Goal: Task Accomplishment & Management: Complete application form

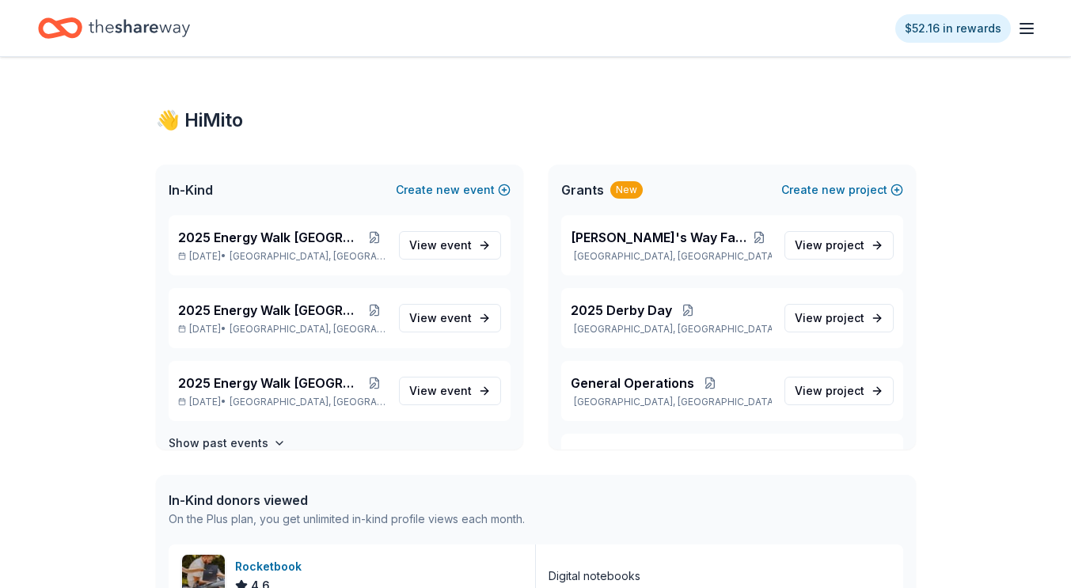
click at [1039, 32] on div "$52.16 in rewards" at bounding box center [535, 28] width 1071 height 56
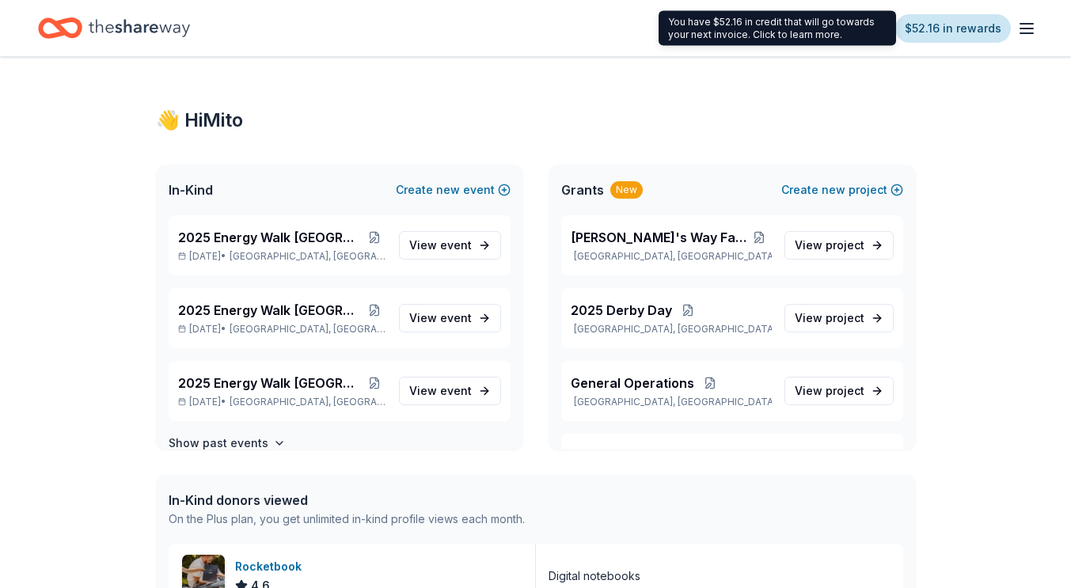
click at [977, 27] on link "$52.16 in rewards" at bounding box center [953, 28] width 116 height 28
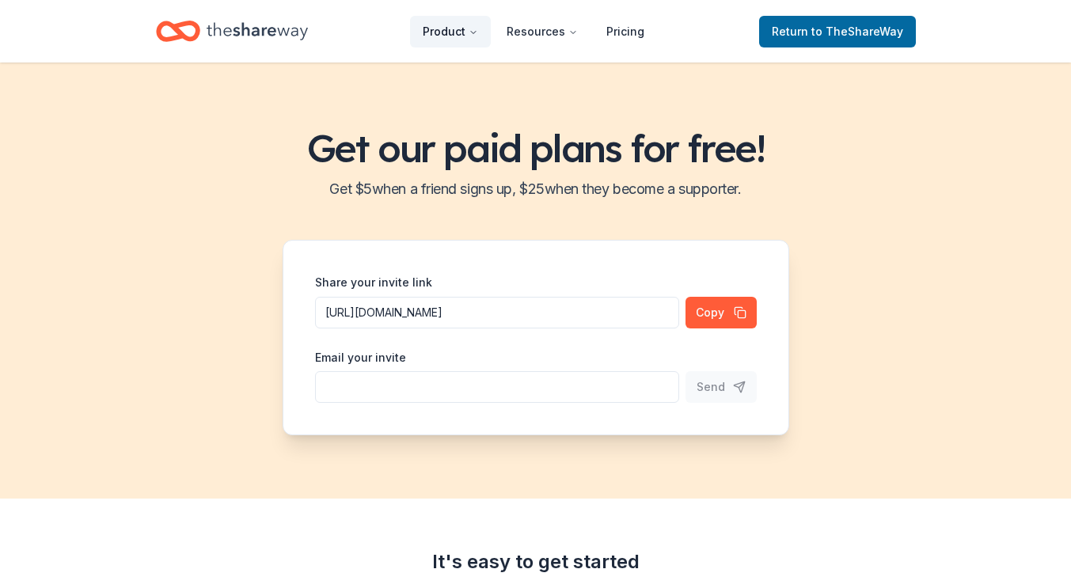
click at [474, 40] on button "Product" at bounding box center [450, 32] width 81 height 32
click at [858, 22] on span "Return to TheShareWay" at bounding box center [837, 31] width 131 height 19
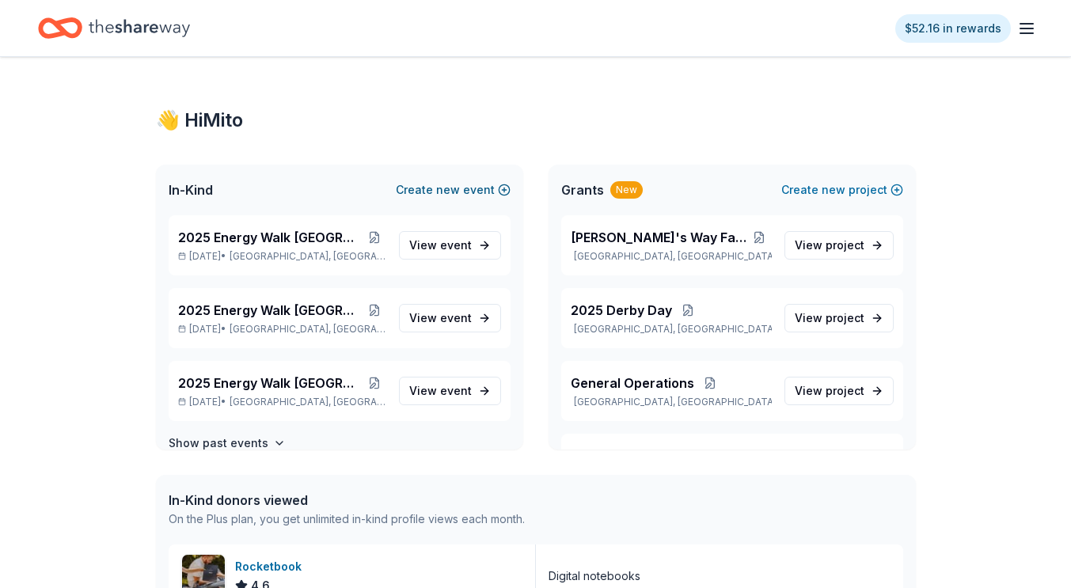
click at [441, 194] on span "new" at bounding box center [448, 189] width 24 height 19
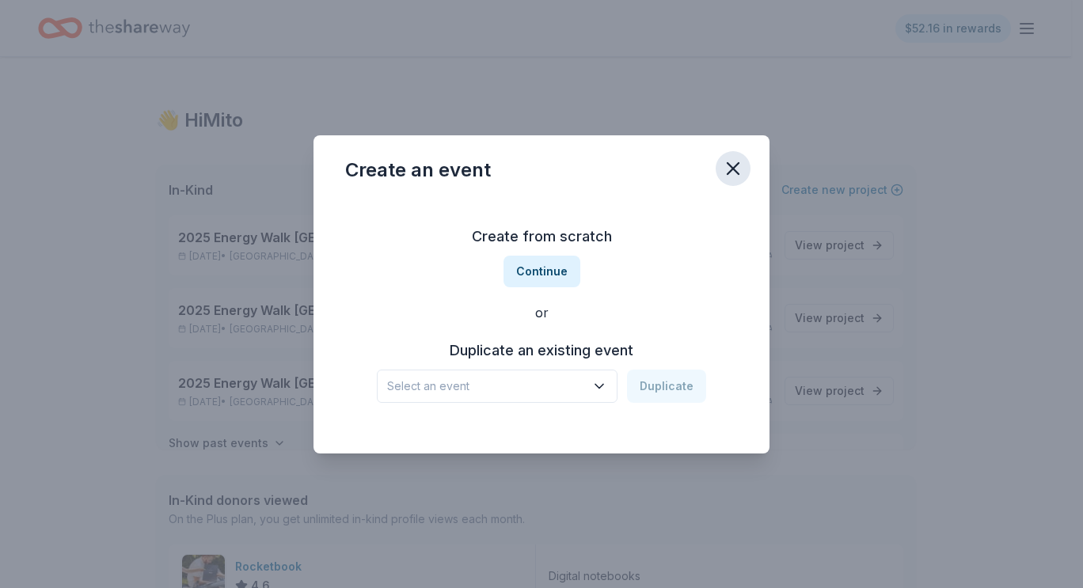
click at [742, 164] on icon "button" at bounding box center [733, 169] width 22 height 22
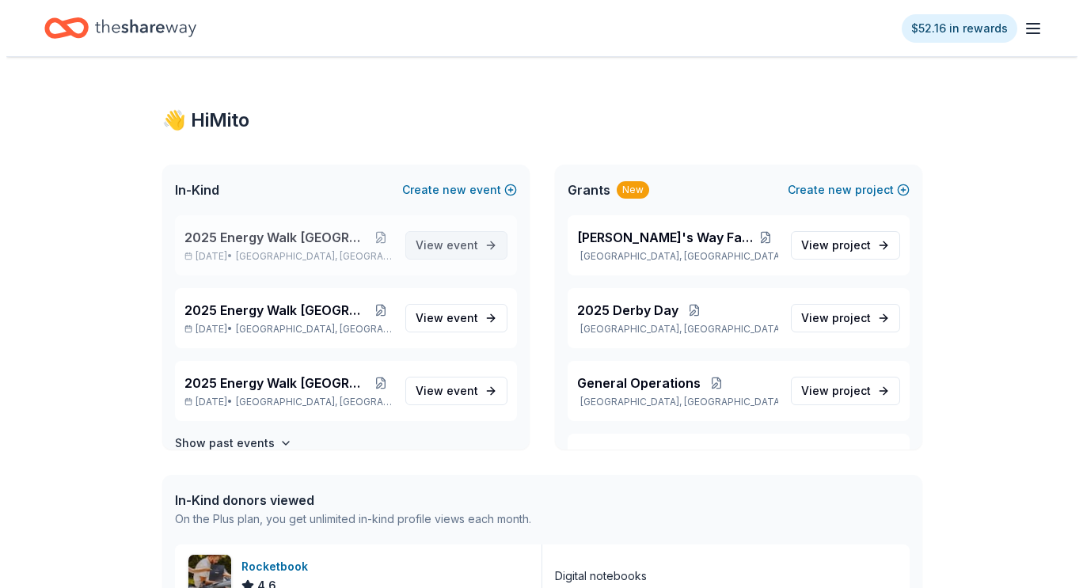
scroll to position [22, 0]
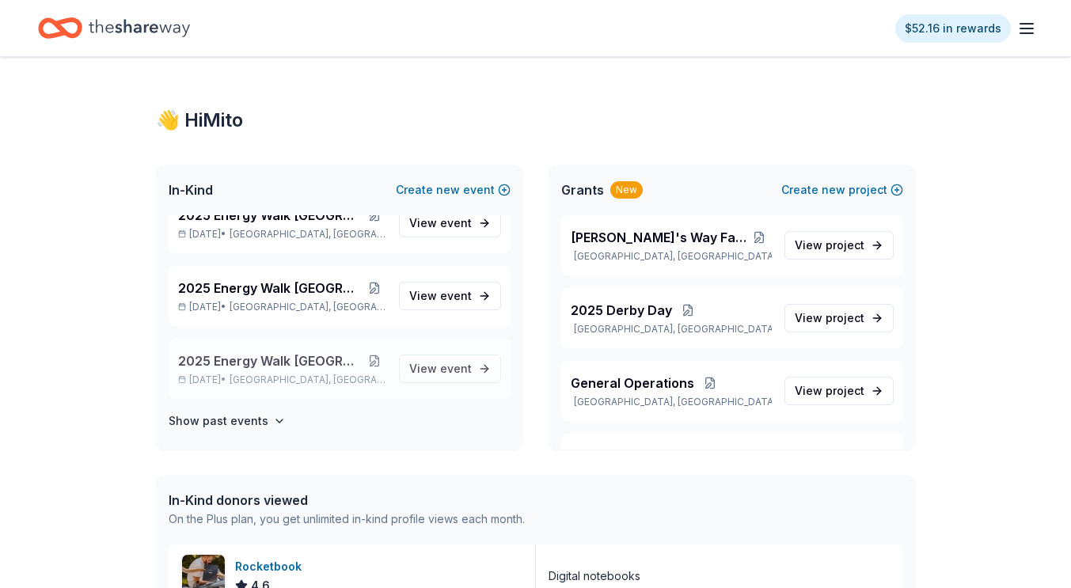
click at [363, 367] on button at bounding box center [375, 361] width 24 height 13
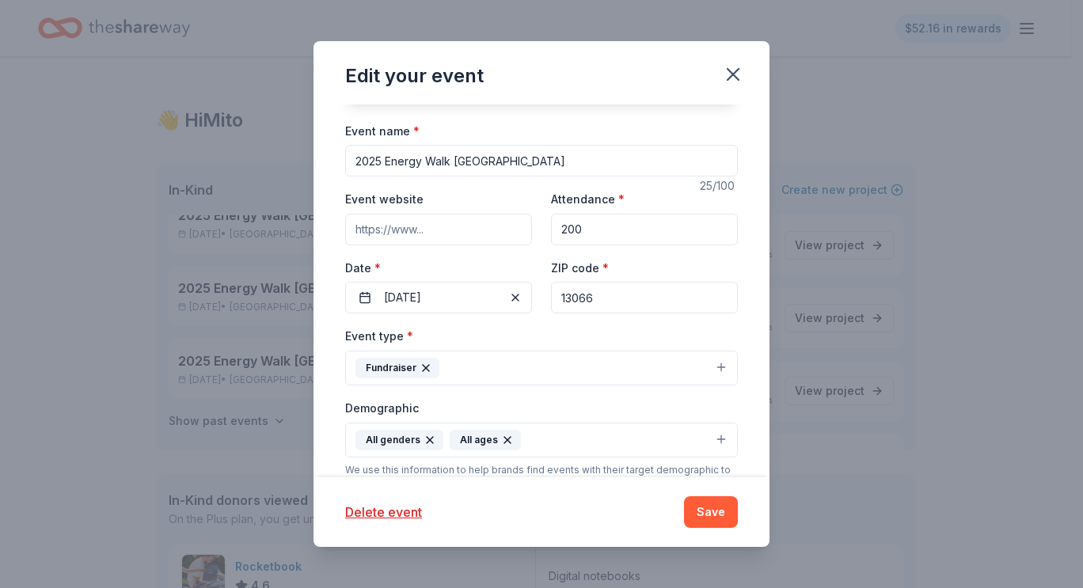
scroll to position [82, 0]
click at [738, 64] on icon "button" at bounding box center [733, 74] width 22 height 22
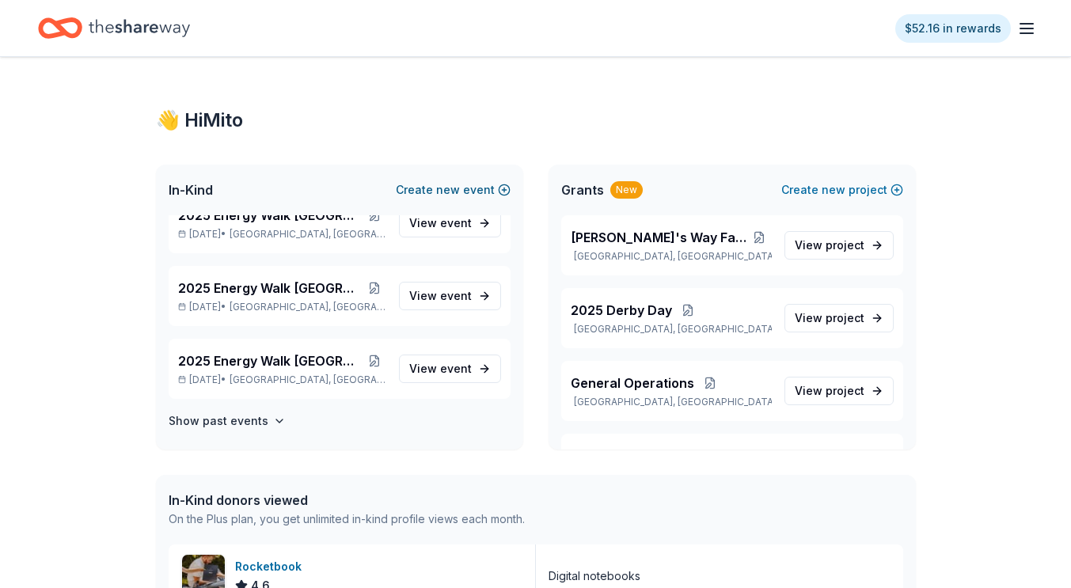
click at [480, 185] on button "Create new event" at bounding box center [453, 189] width 115 height 19
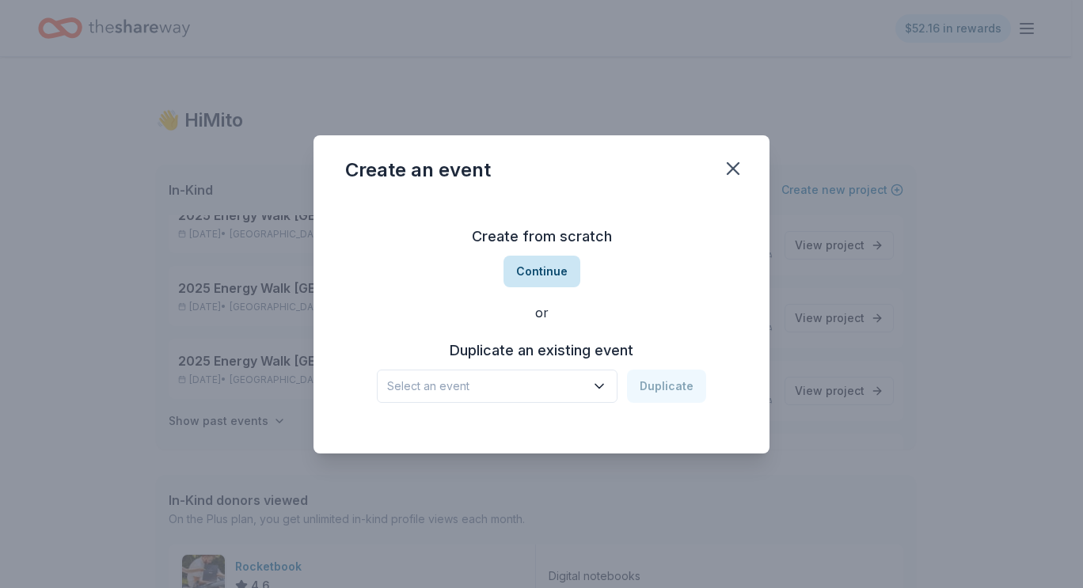
click at [527, 265] on button "Continue" at bounding box center [541, 272] width 77 height 32
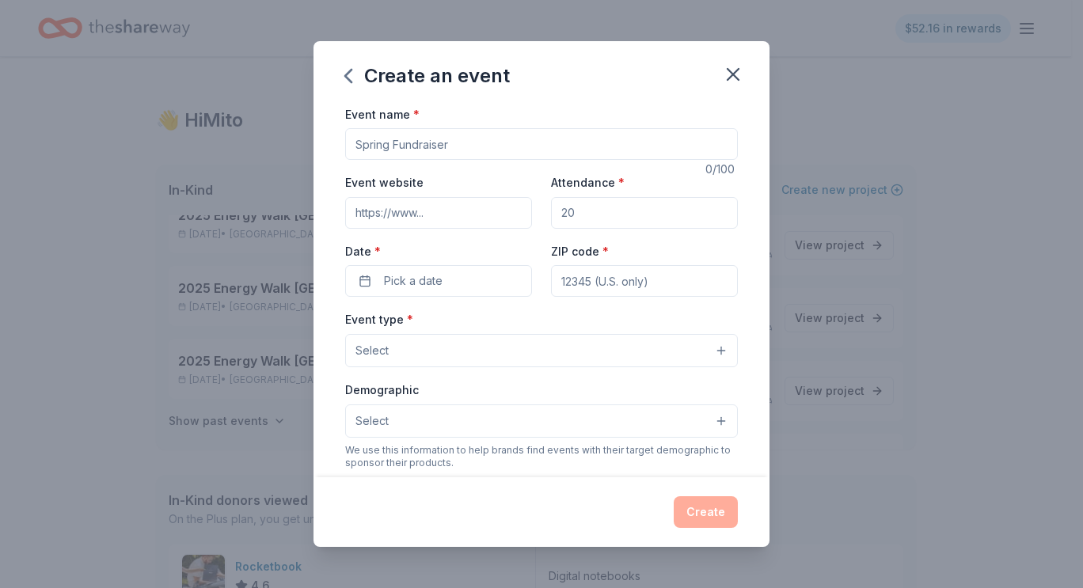
click at [400, 212] on input "Event website" at bounding box center [438, 213] width 187 height 32
click at [591, 221] on input "Attendance *" at bounding box center [644, 213] width 187 height 32
type input "100"
click at [435, 283] on span "Pick a date" at bounding box center [413, 281] width 59 height 19
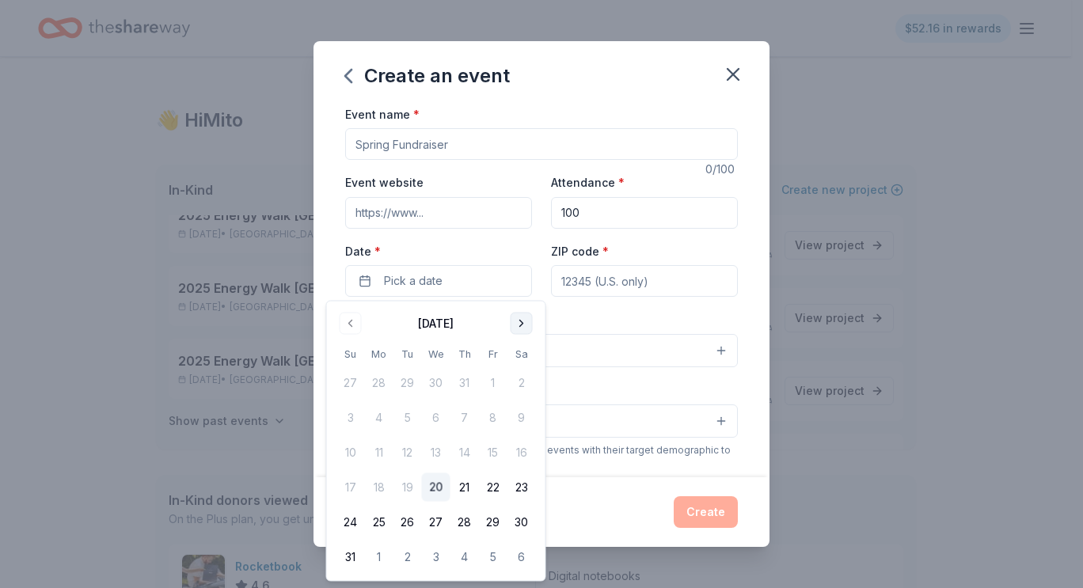
click at [517, 321] on button "Go to next month" at bounding box center [522, 324] width 22 height 22
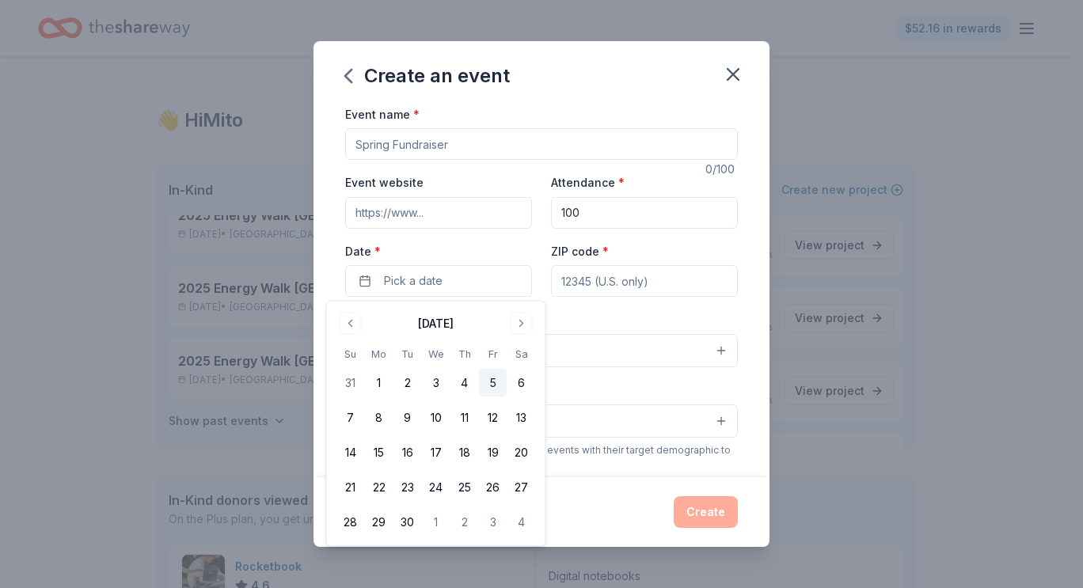
click at [494, 379] on button "5" at bounding box center [493, 383] width 28 height 28
click at [563, 279] on input "ZIP code *" at bounding box center [644, 281] width 187 height 32
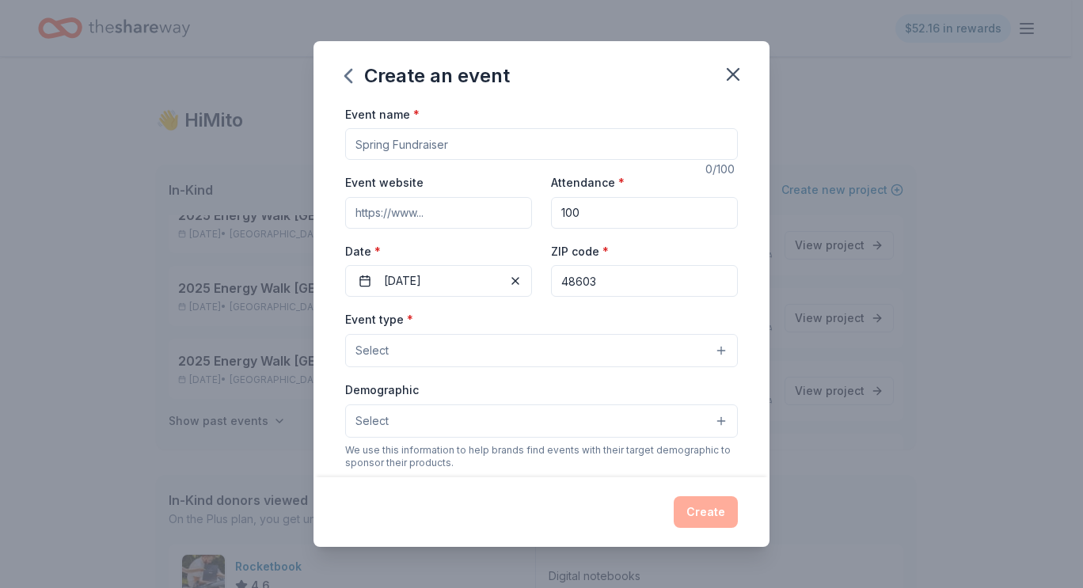
type input "48603"
click at [460, 358] on button "Select" at bounding box center [541, 350] width 393 height 33
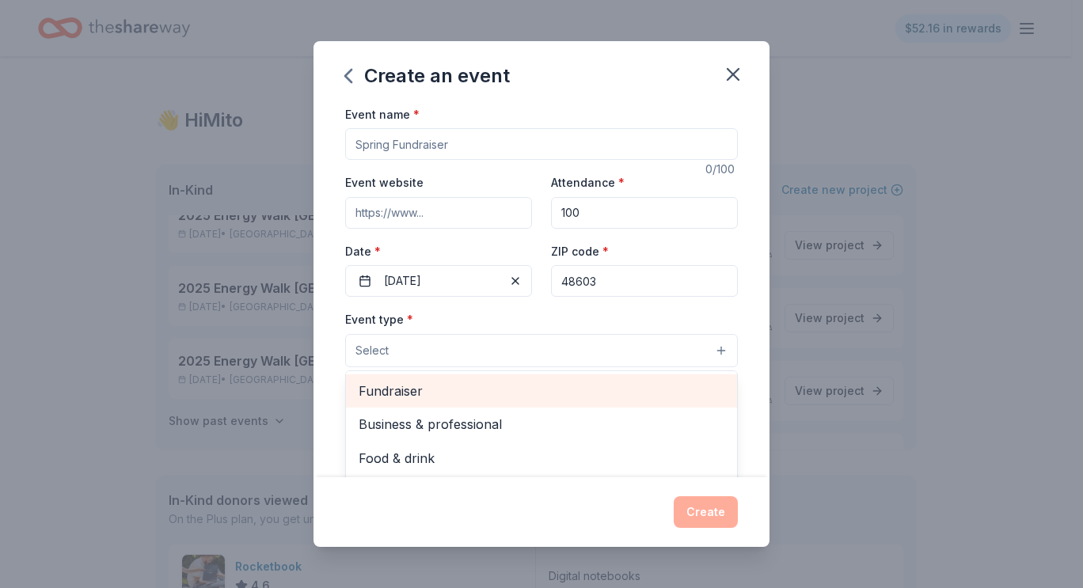
click at [458, 393] on span "Fundraiser" at bounding box center [542, 391] width 366 height 21
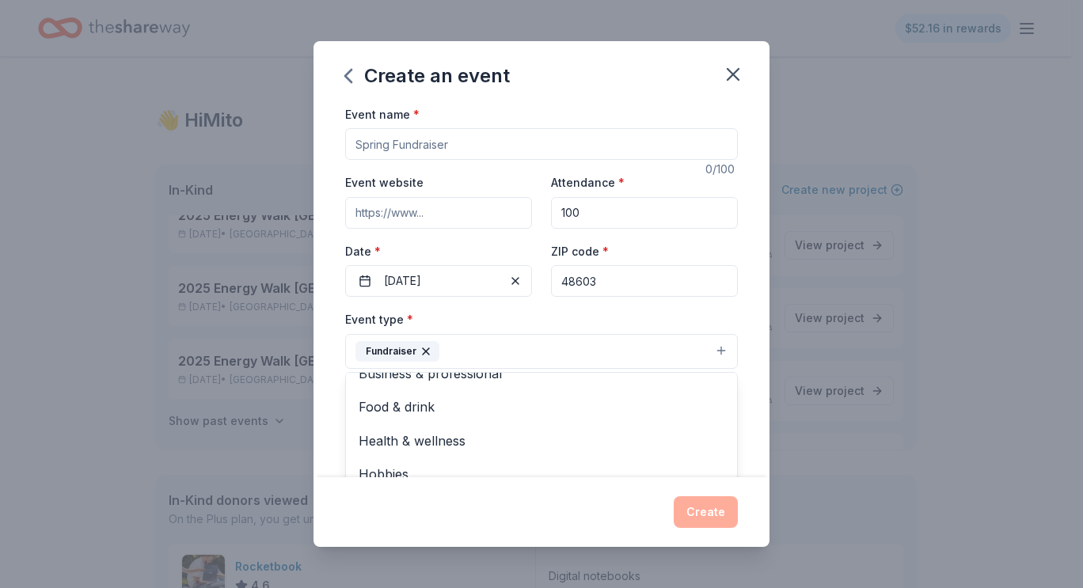
click at [473, 325] on div "Event type * Fundraiser Business & professional Food & drink Health & wellness …" at bounding box center [541, 339] width 393 height 59
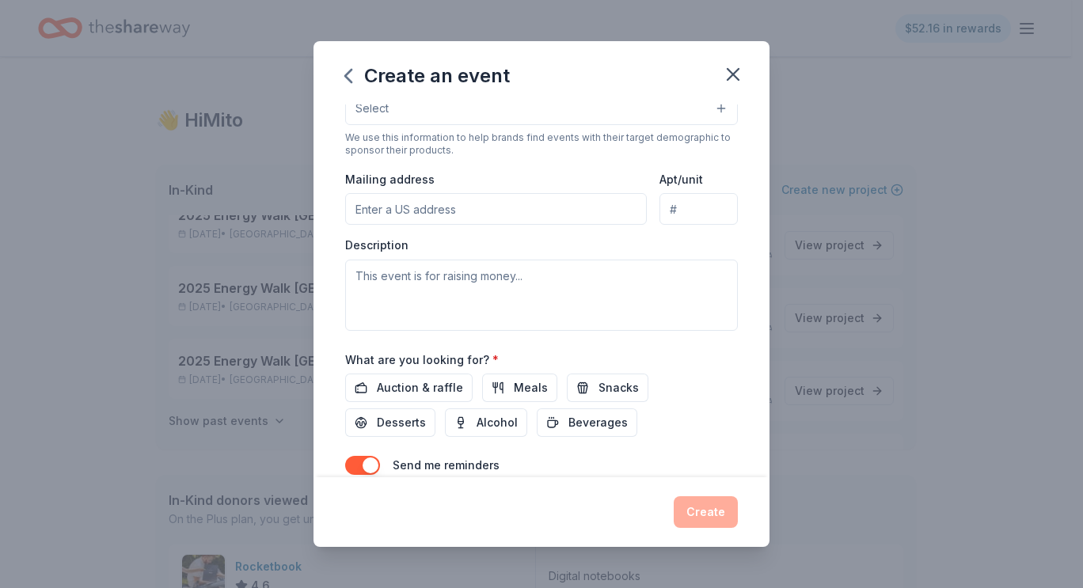
scroll to position [385, 0]
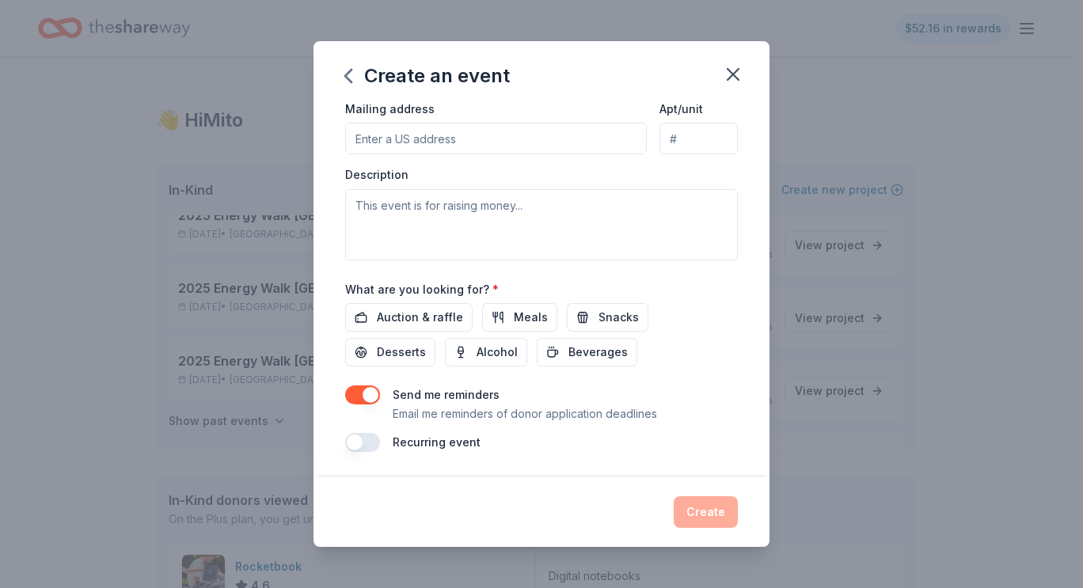
click at [352, 386] on button "button" at bounding box center [362, 395] width 35 height 19
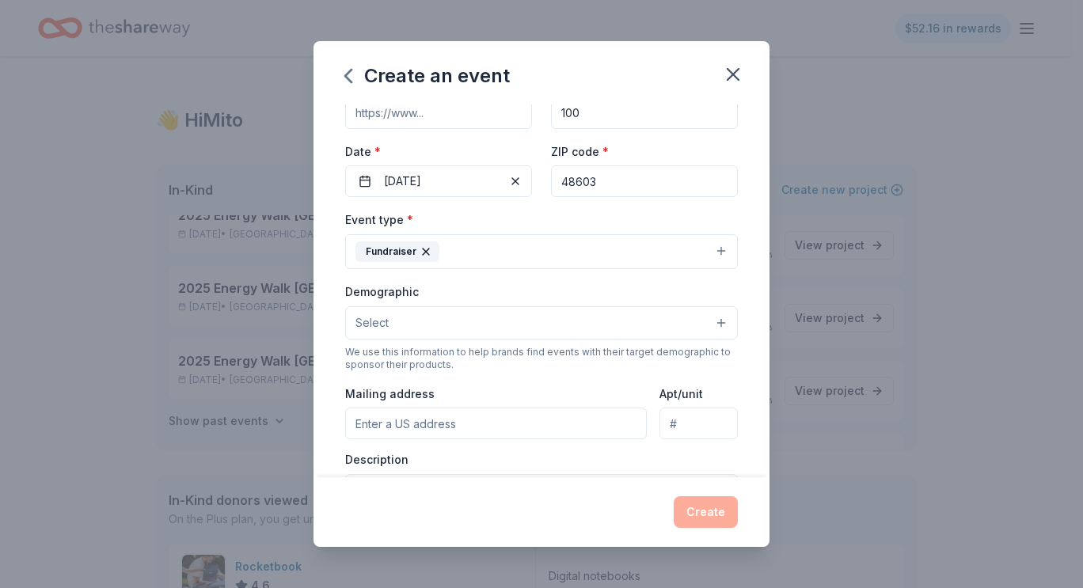
scroll to position [0, 0]
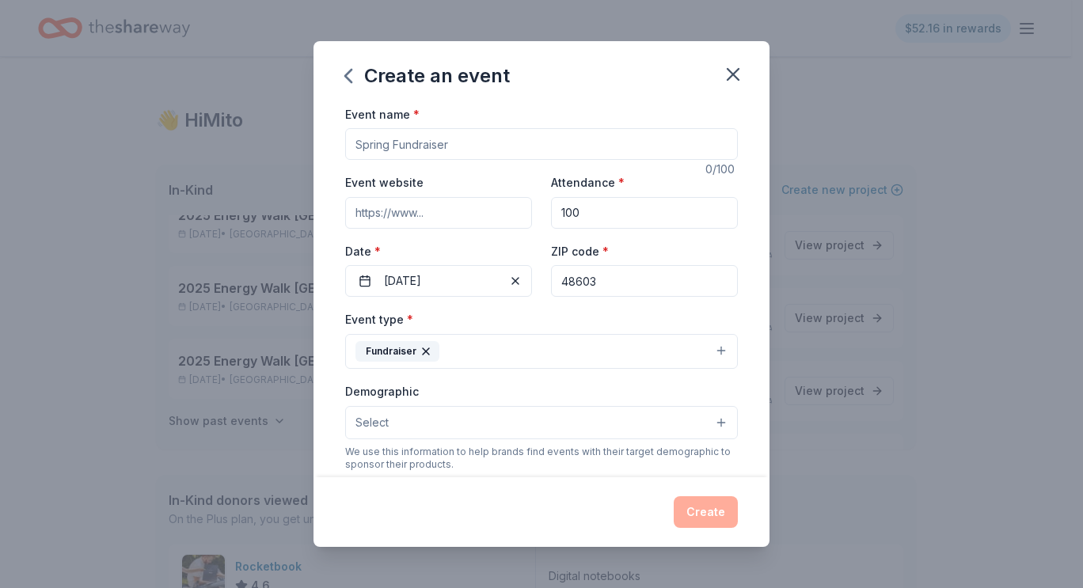
click at [437, 140] on input "Event name *" at bounding box center [541, 144] width 393 height 32
type input "test"
click at [648, 423] on button "Select" at bounding box center [541, 422] width 393 height 33
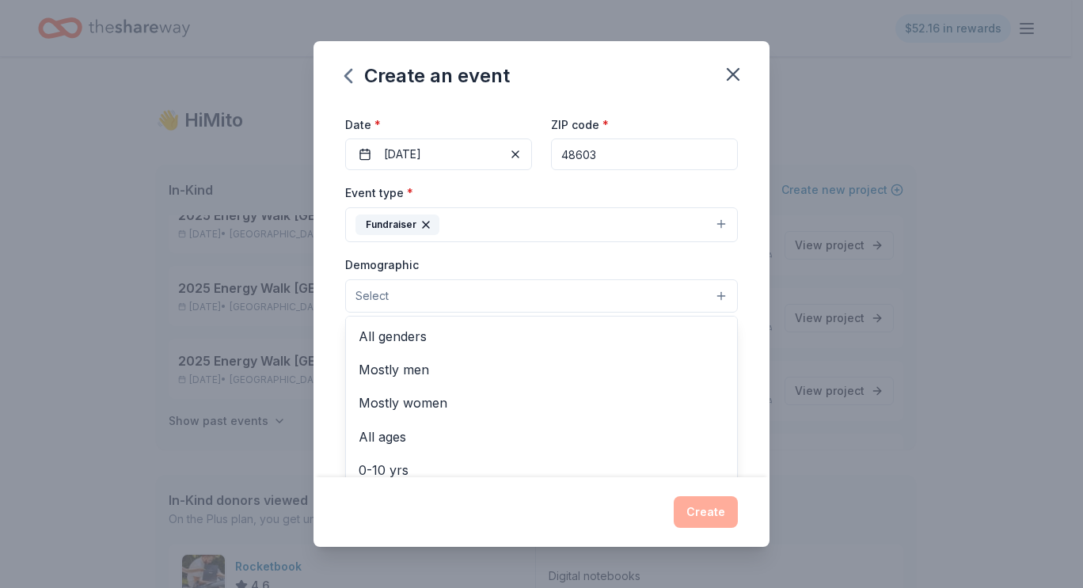
scroll to position [127, 0]
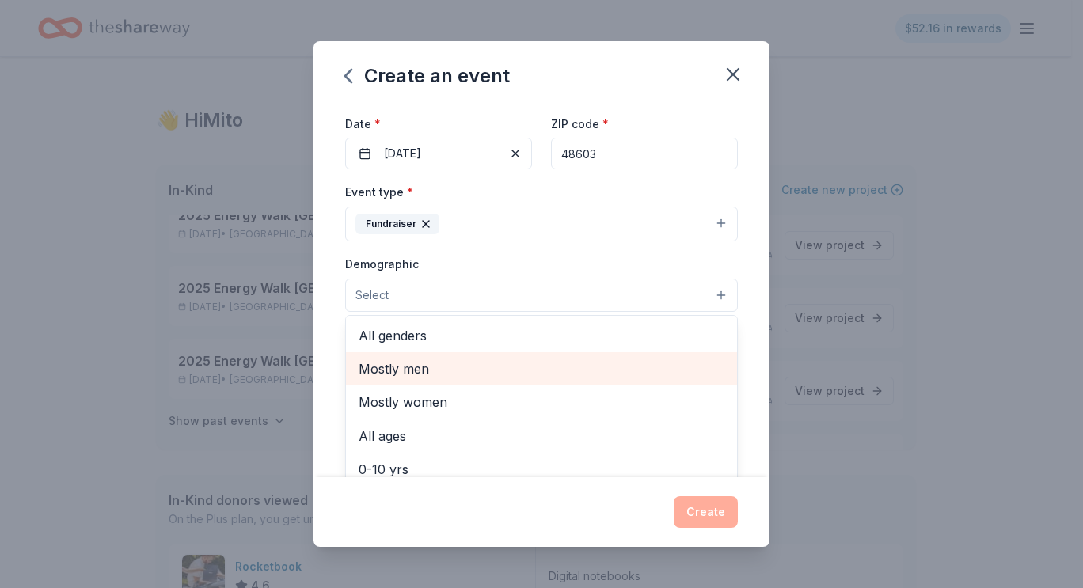
click at [449, 354] on div "Mostly men" at bounding box center [541, 368] width 391 height 33
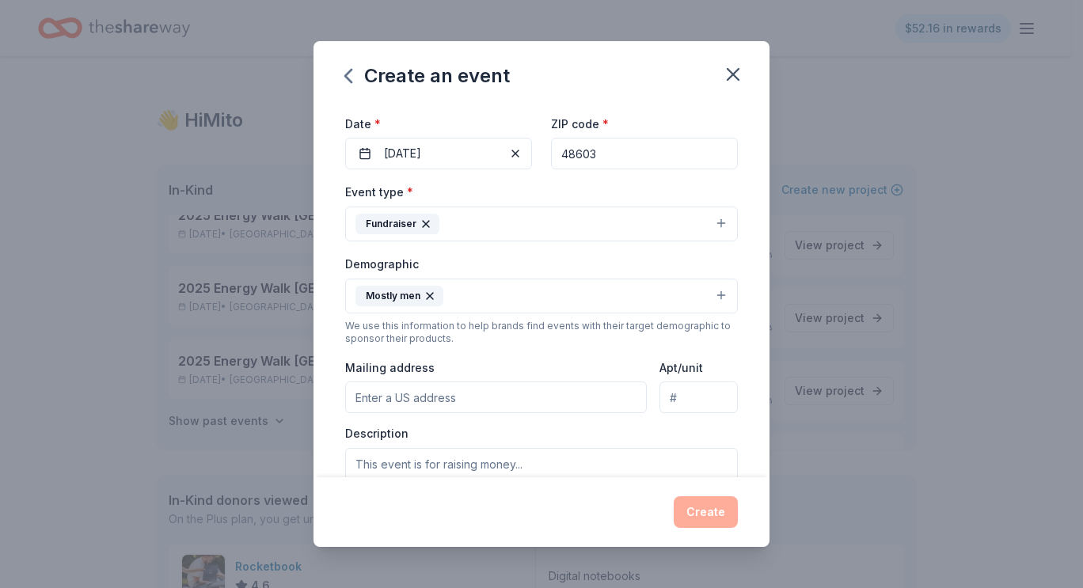
click at [433, 298] on icon "button" at bounding box center [430, 296] width 13 height 13
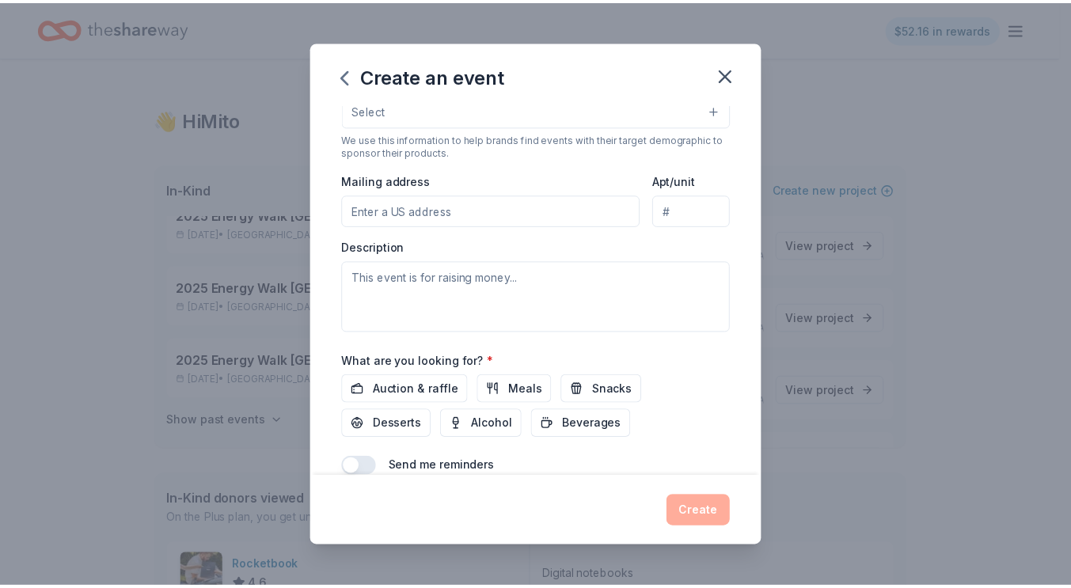
scroll to position [385, 0]
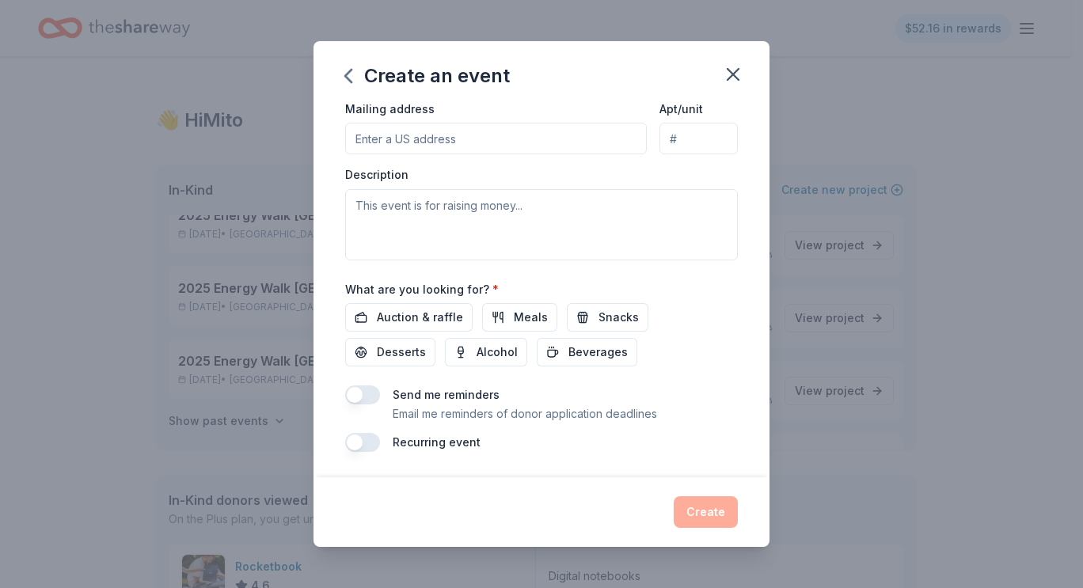
click at [705, 514] on div "Create" at bounding box center [541, 512] width 393 height 32
click at [448, 313] on span "Auction & raffle" at bounding box center [420, 317] width 86 height 19
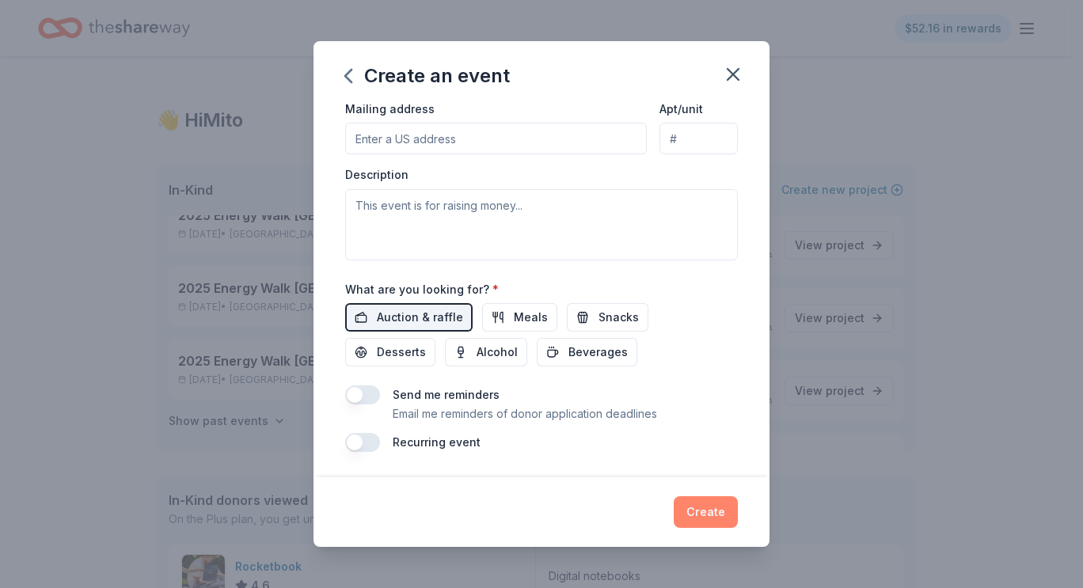
click at [704, 500] on button "Create" at bounding box center [706, 512] width 64 height 32
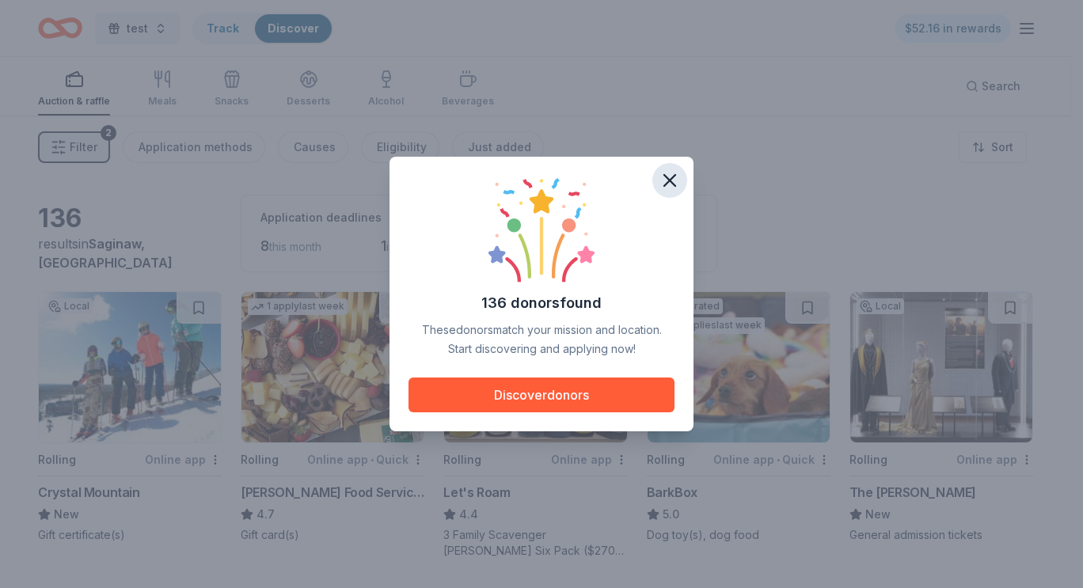
click at [678, 176] on icon "button" at bounding box center [670, 180] width 22 height 22
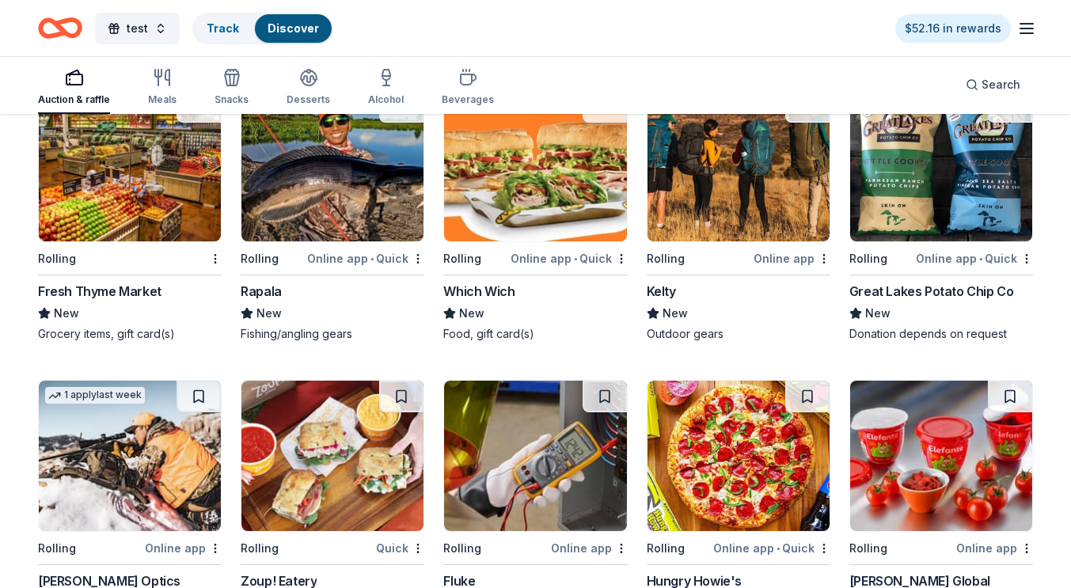
scroll to position [3838, 0]
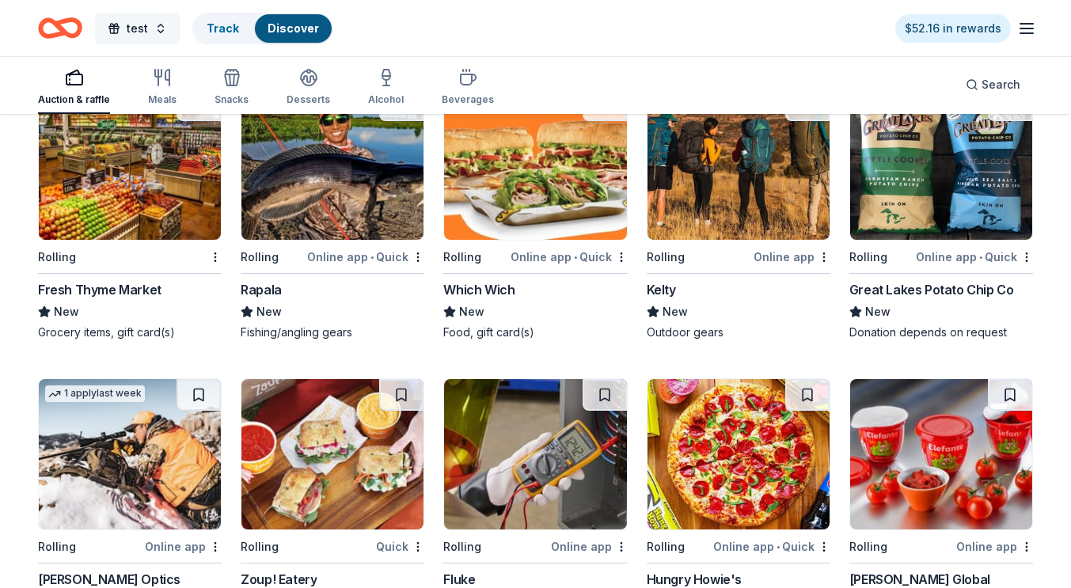
click at [122, 24] on button "test" at bounding box center [137, 29] width 85 height 32
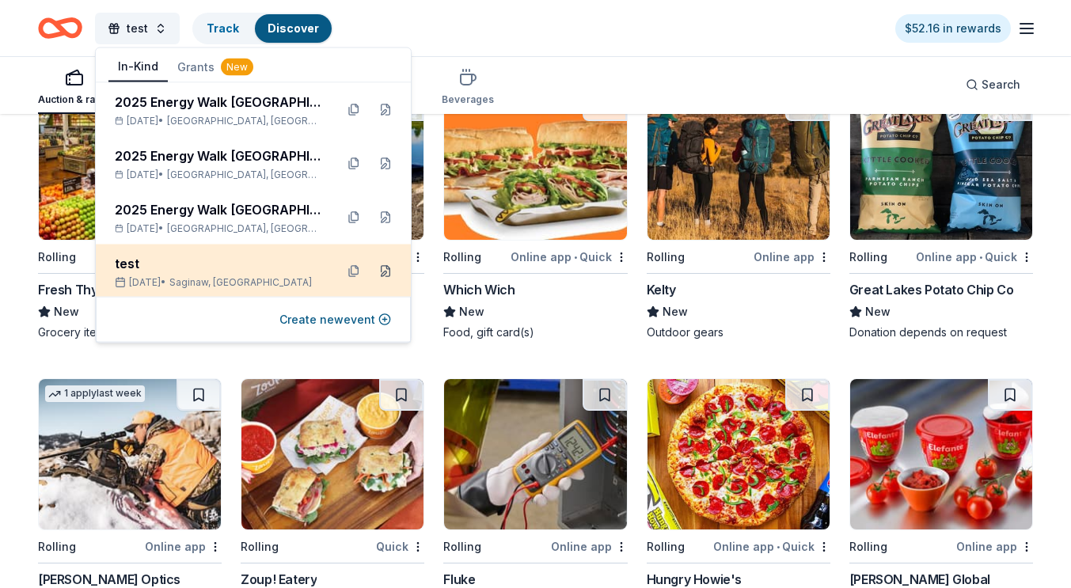
click at [378, 272] on button at bounding box center [385, 271] width 25 height 25
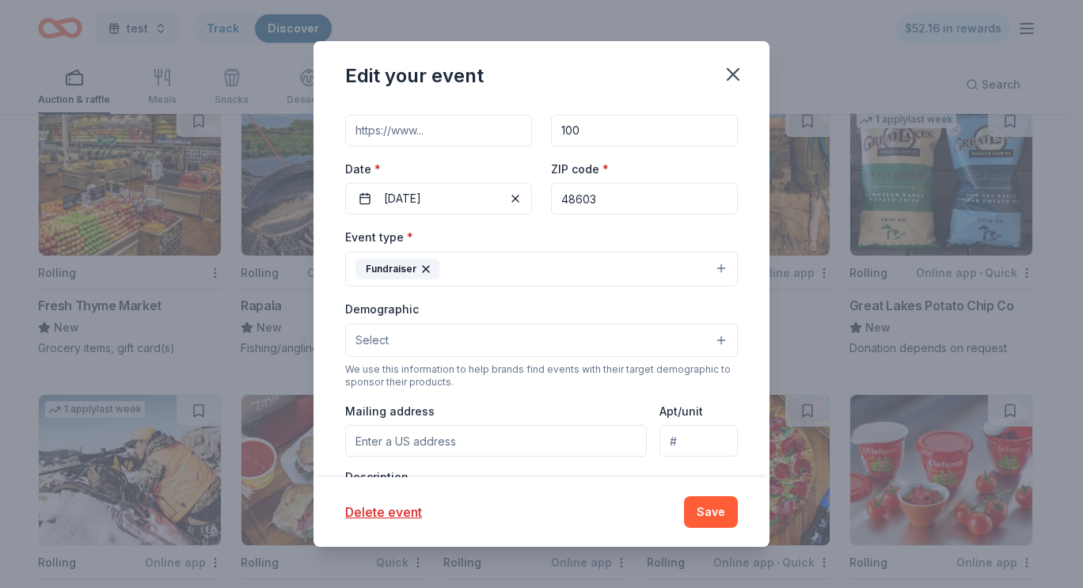
scroll to position [183, 0]
click at [386, 515] on button "Delete event" at bounding box center [383, 512] width 77 height 19
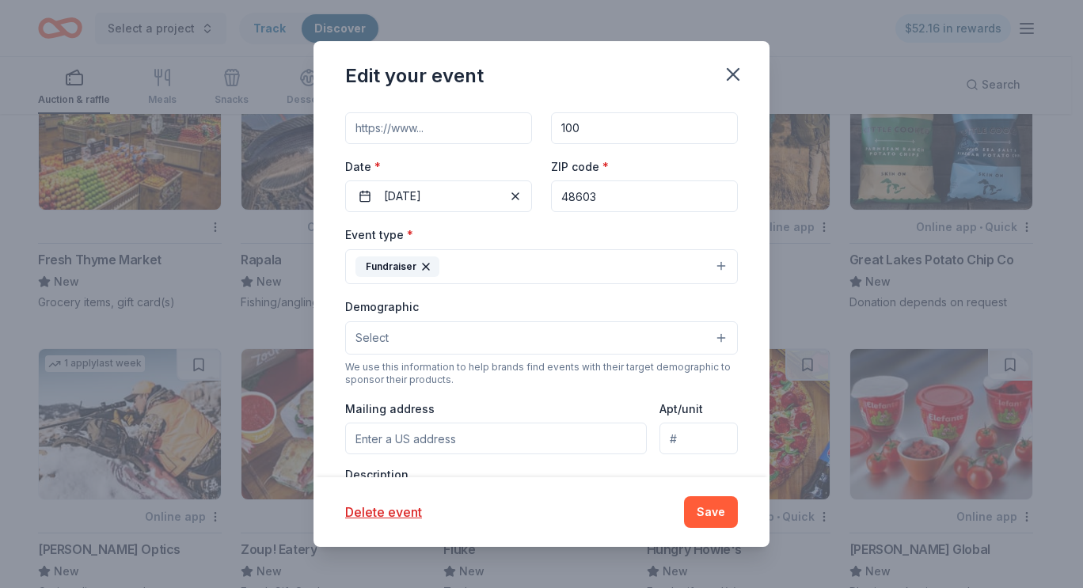
scroll to position [3776, 0]
